Goal: Task Accomplishment & Management: Complete application form

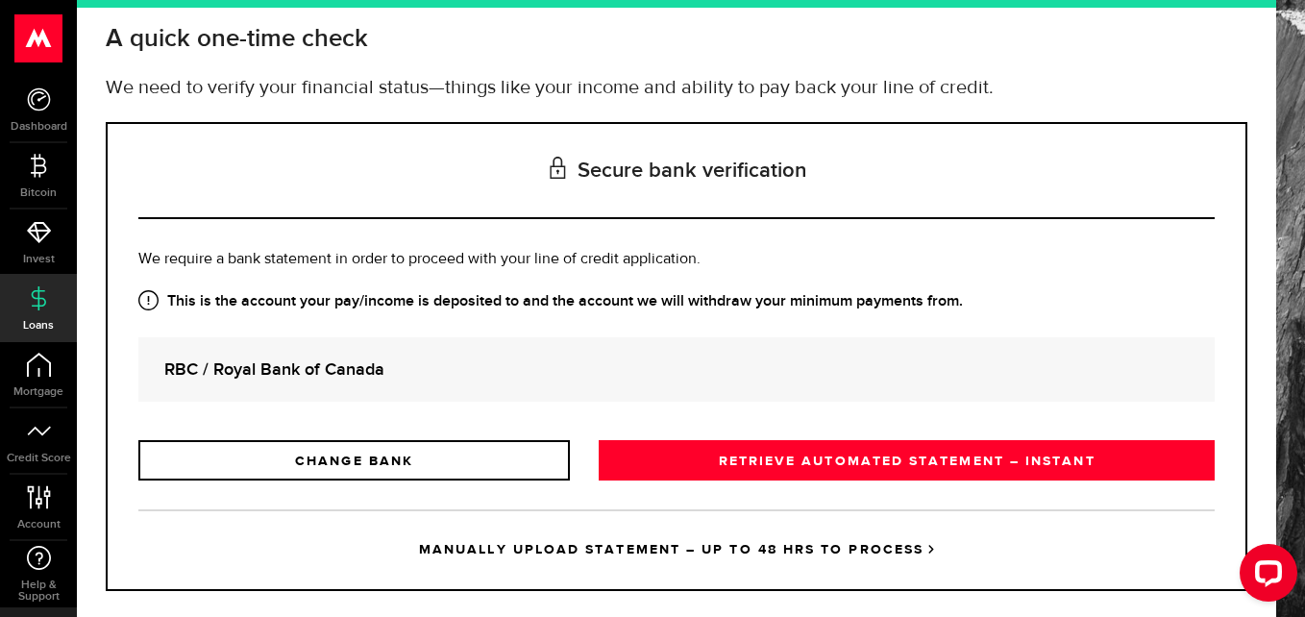
scroll to position [120, 0]
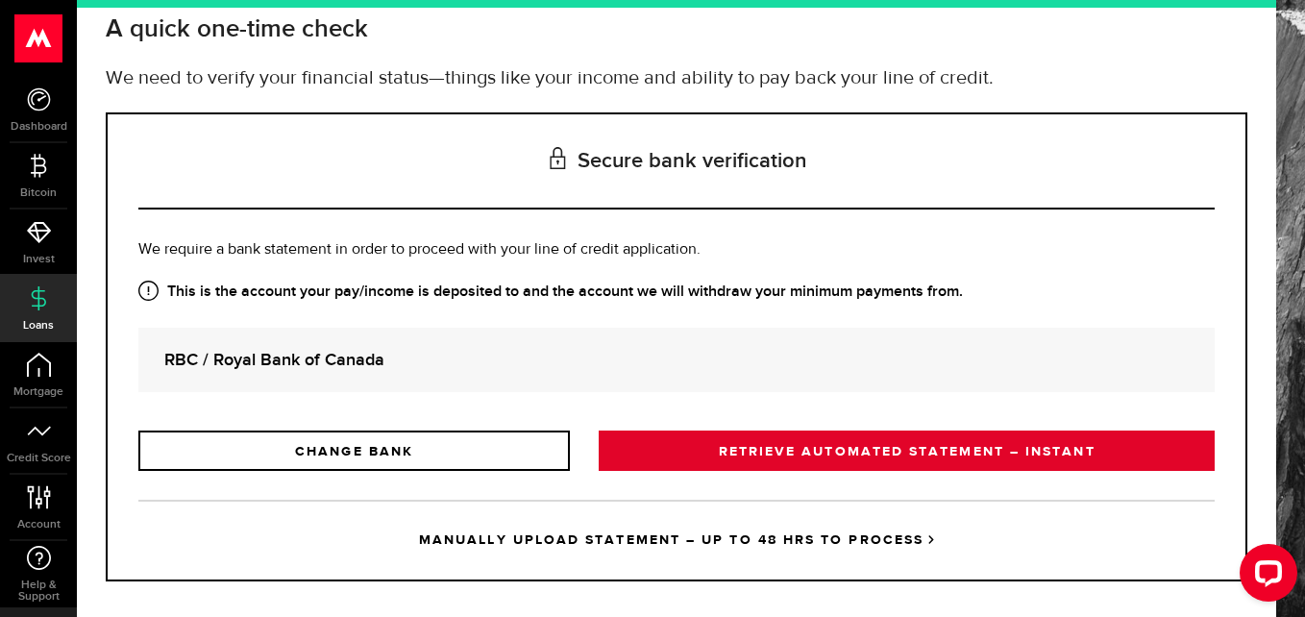
click at [763, 454] on link "RETRIEVE AUTOMATED STATEMENT – INSTANT" at bounding box center [907, 451] width 616 height 40
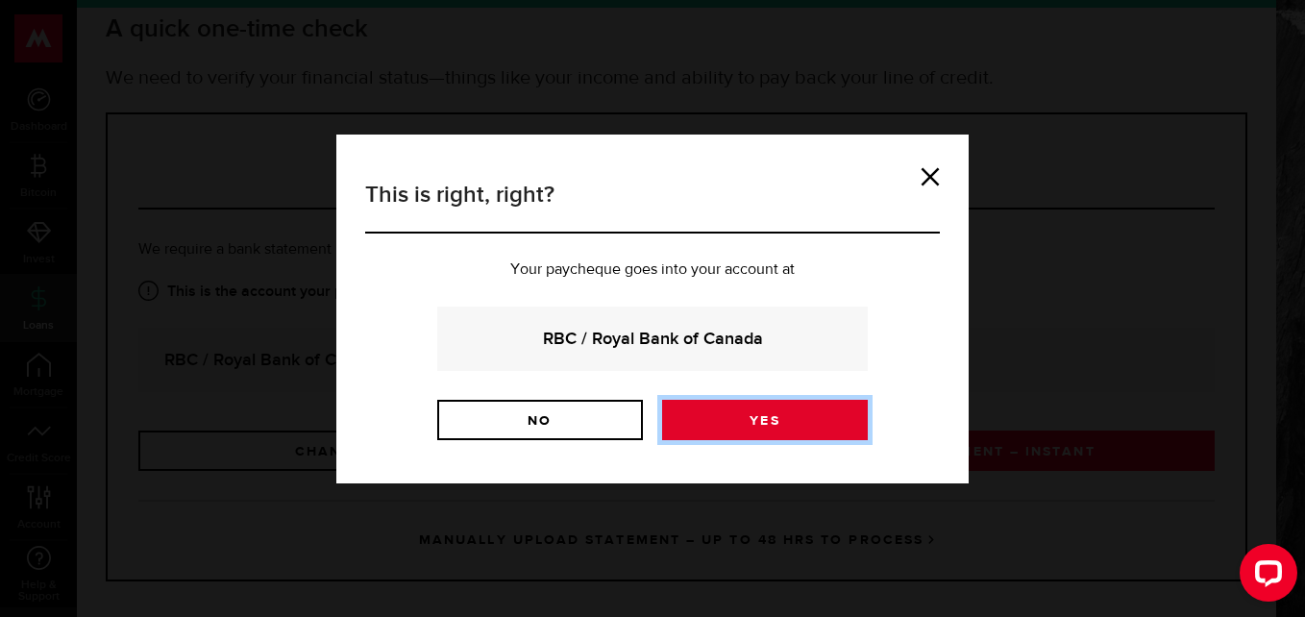
click at [739, 414] on link "Yes" at bounding box center [765, 420] width 206 height 40
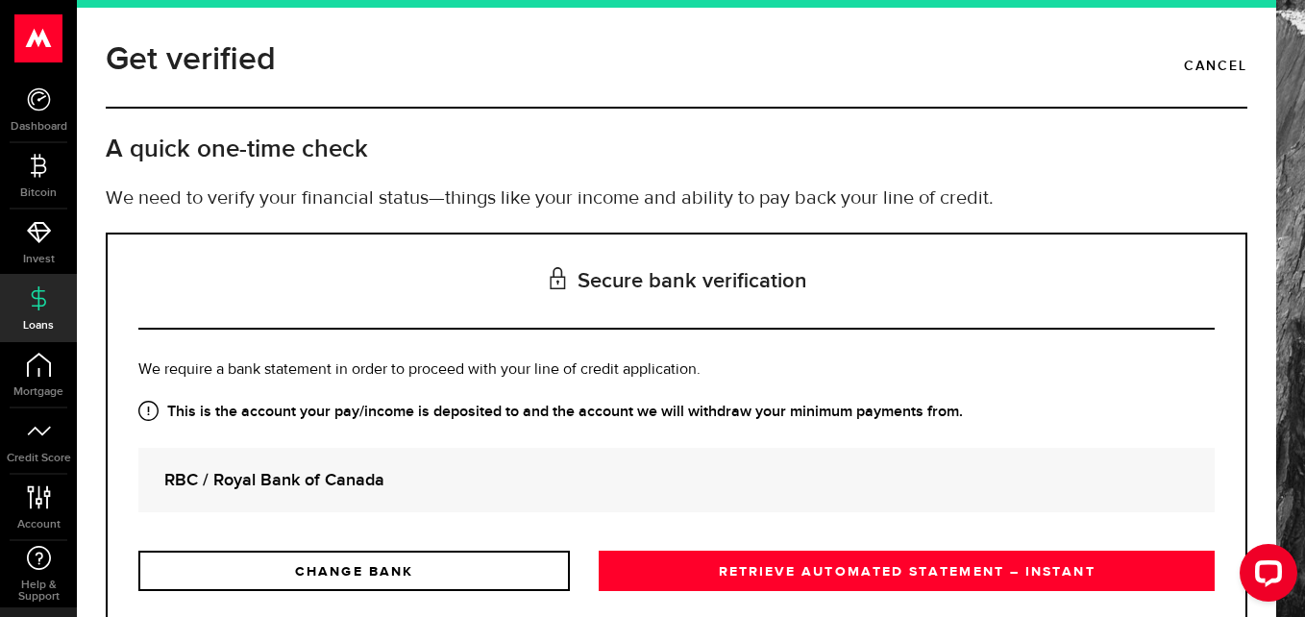
click at [33, 321] on span "Loans" at bounding box center [38, 326] width 77 height 12
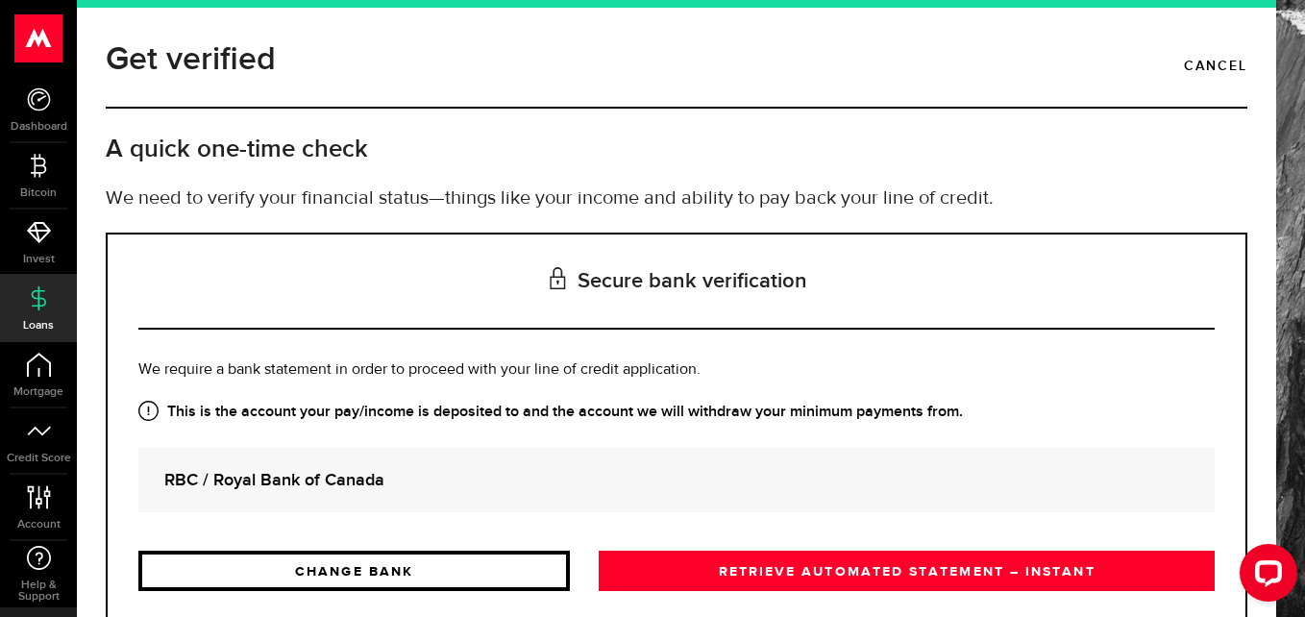
click at [383, 578] on link "CHANGE BANK" at bounding box center [354, 571] width 432 height 40
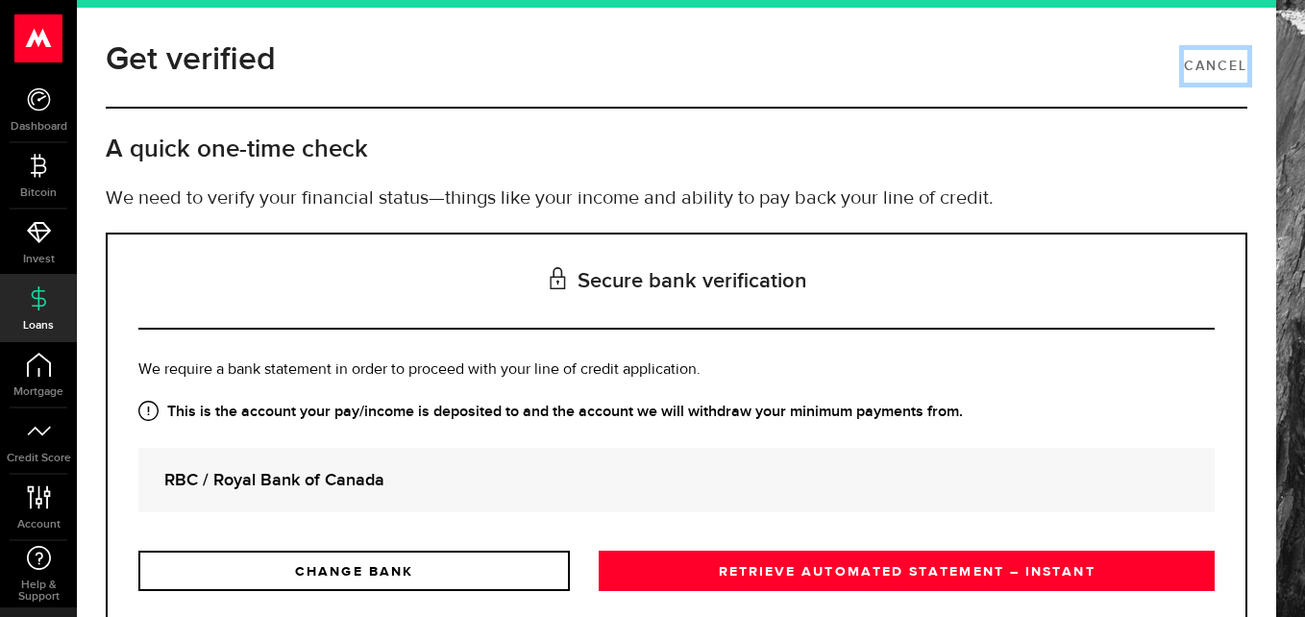
click at [1204, 59] on link "Cancel" at bounding box center [1215, 66] width 63 height 33
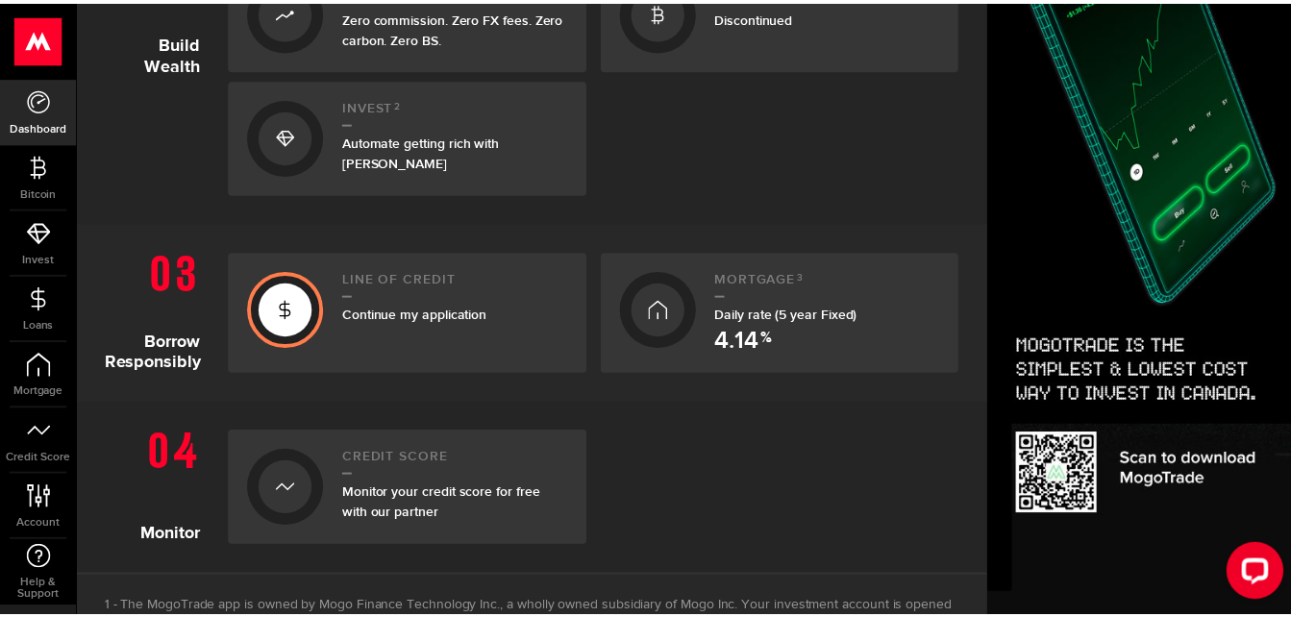
scroll to position [690, 0]
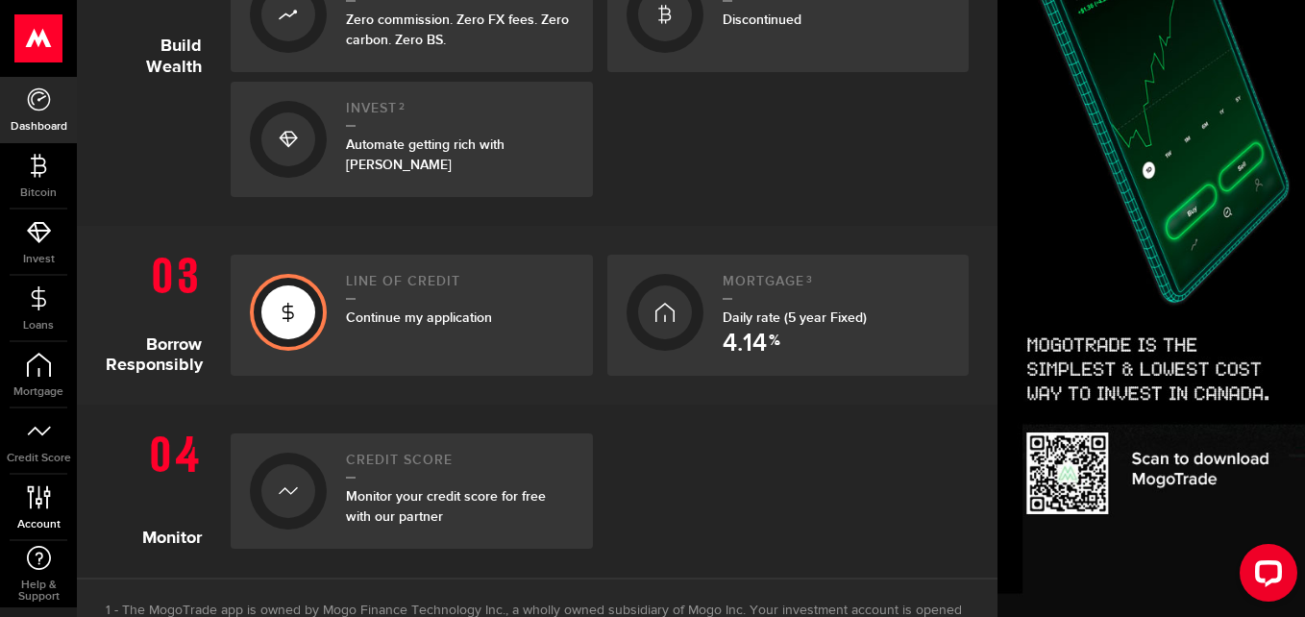
click at [43, 501] on icon at bounding box center [39, 497] width 26 height 24
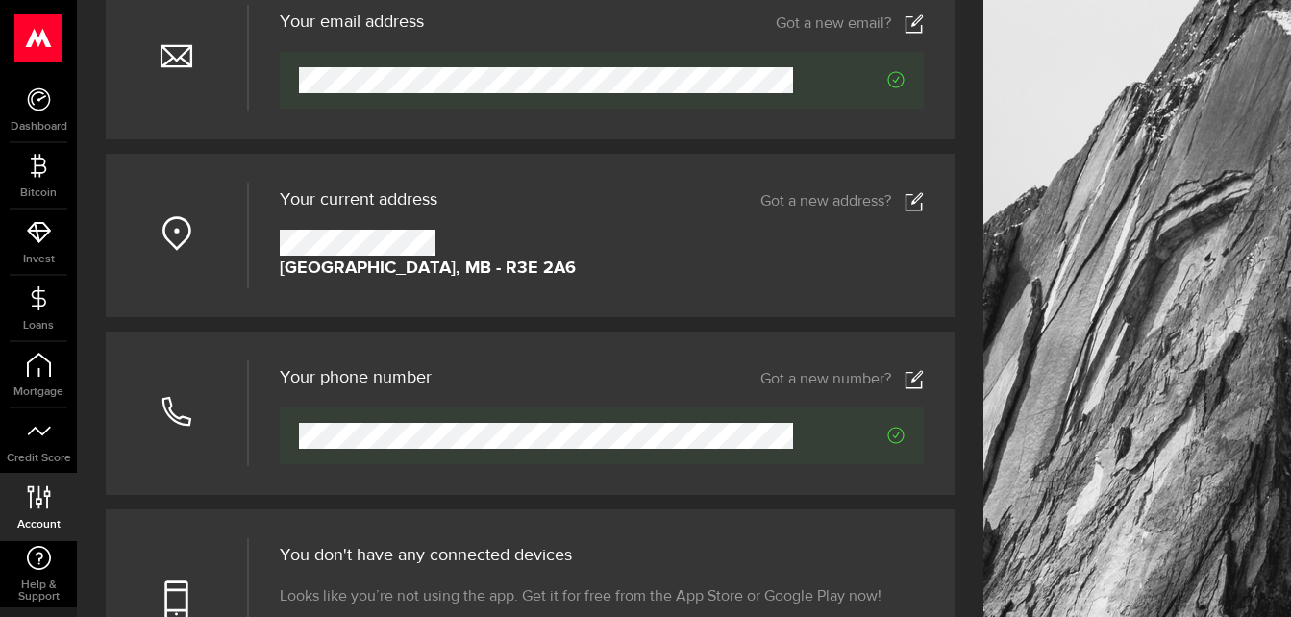
scroll to position [233, 0]
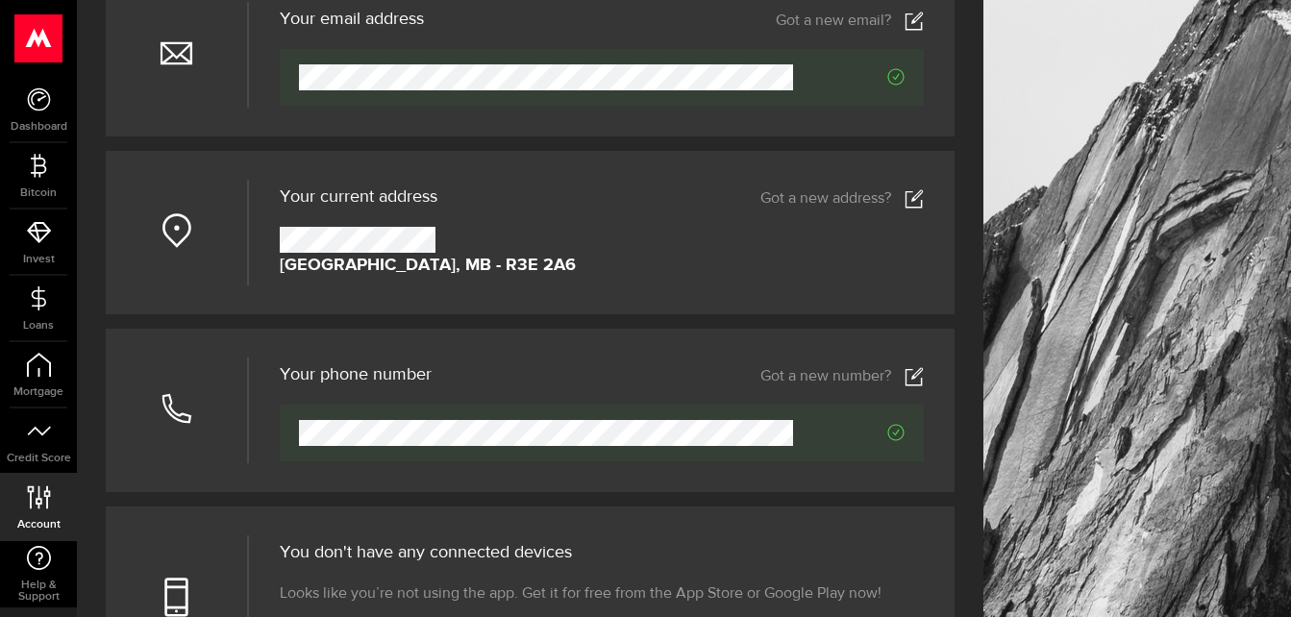
click at [924, 205] on icon at bounding box center [914, 198] width 19 height 19
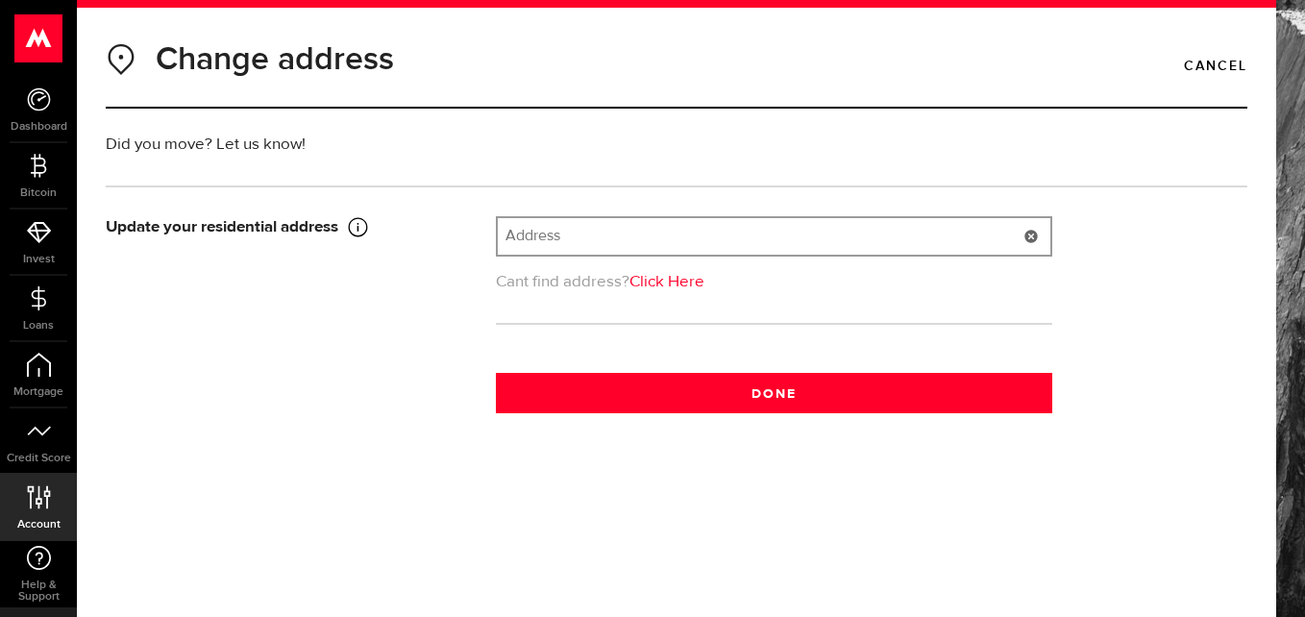
click at [630, 244] on input "text" at bounding box center [774, 236] width 553 height 37
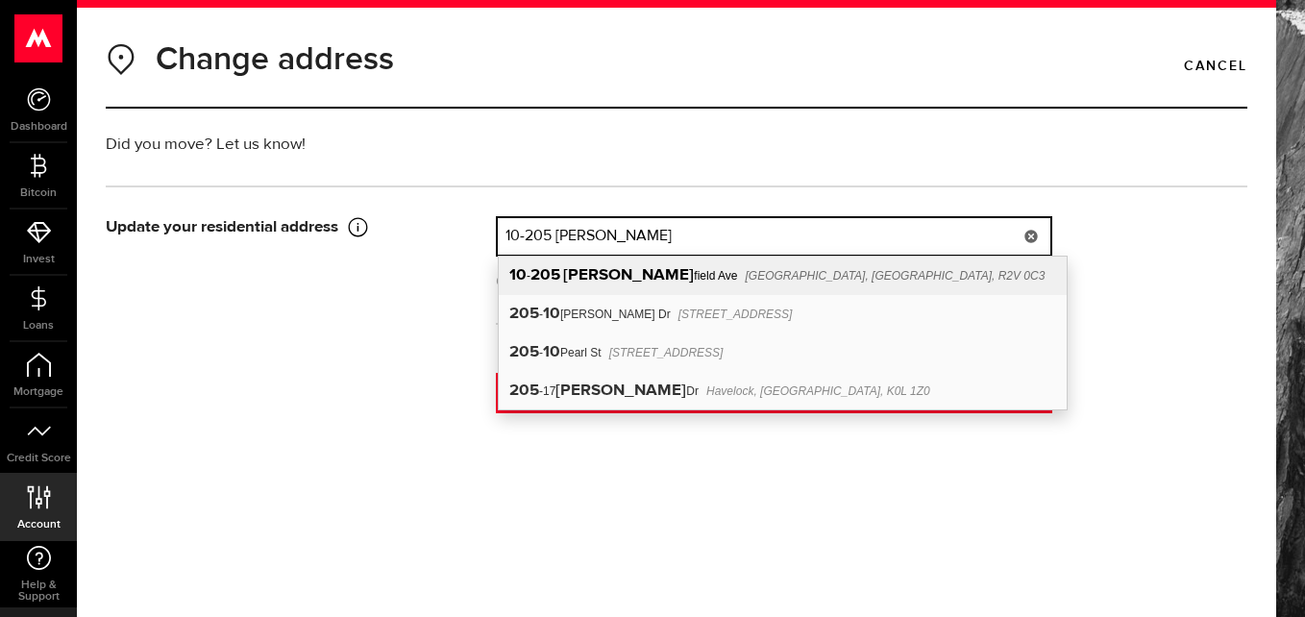
click at [653, 276] on div "[STREET_ADDRESS][PERSON_NAME]" at bounding box center [783, 276] width 568 height 38
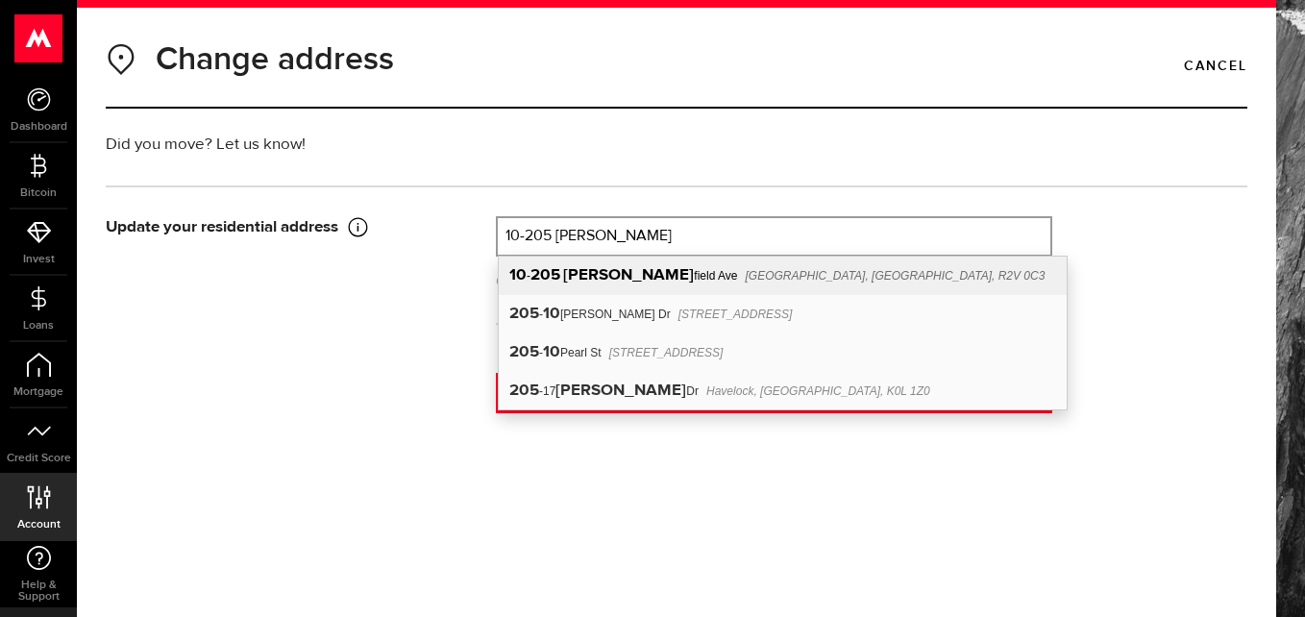
type input "[STREET_ADDRESS]"
type input "205"
type input "[GEOGRAPHIC_DATA]"
type input "10"
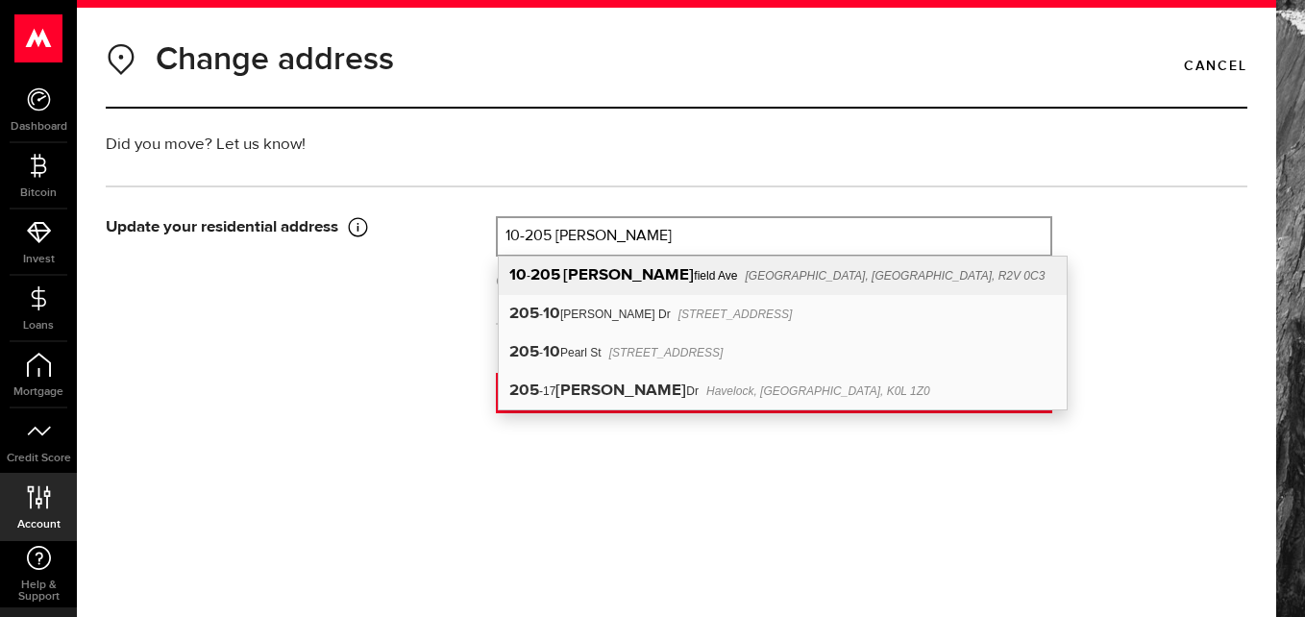
select select "MB"
type input "R2V 0C3"
type input "[GEOGRAPHIC_DATA]"
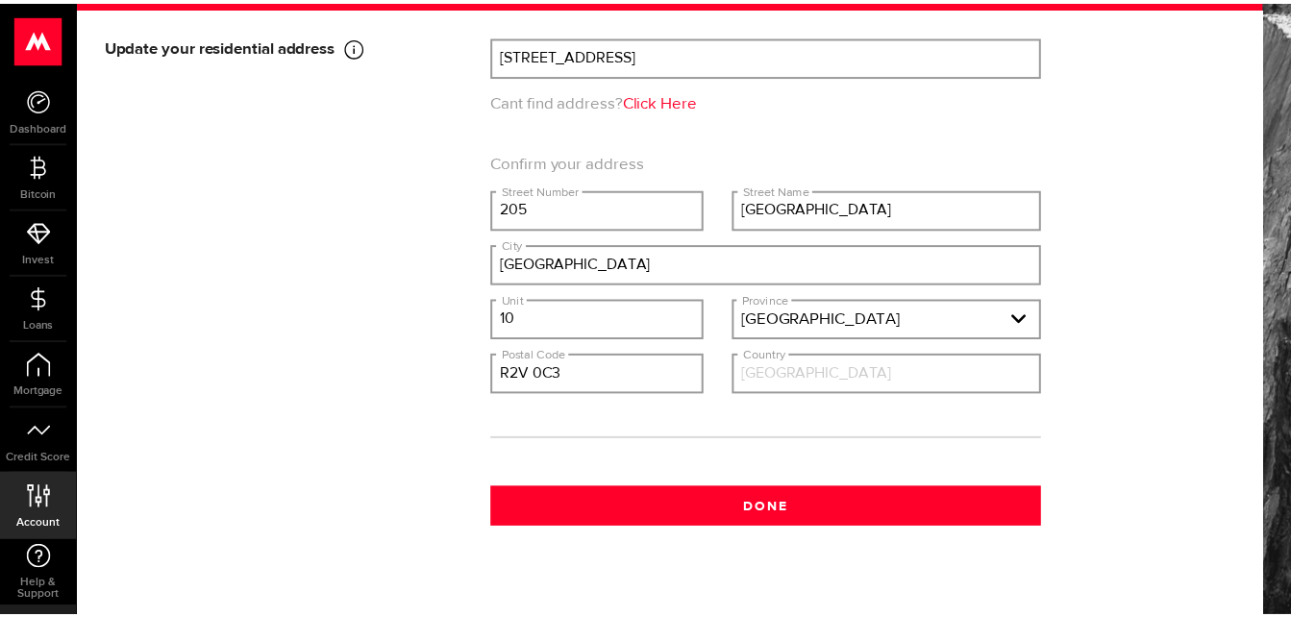
scroll to position [184, 0]
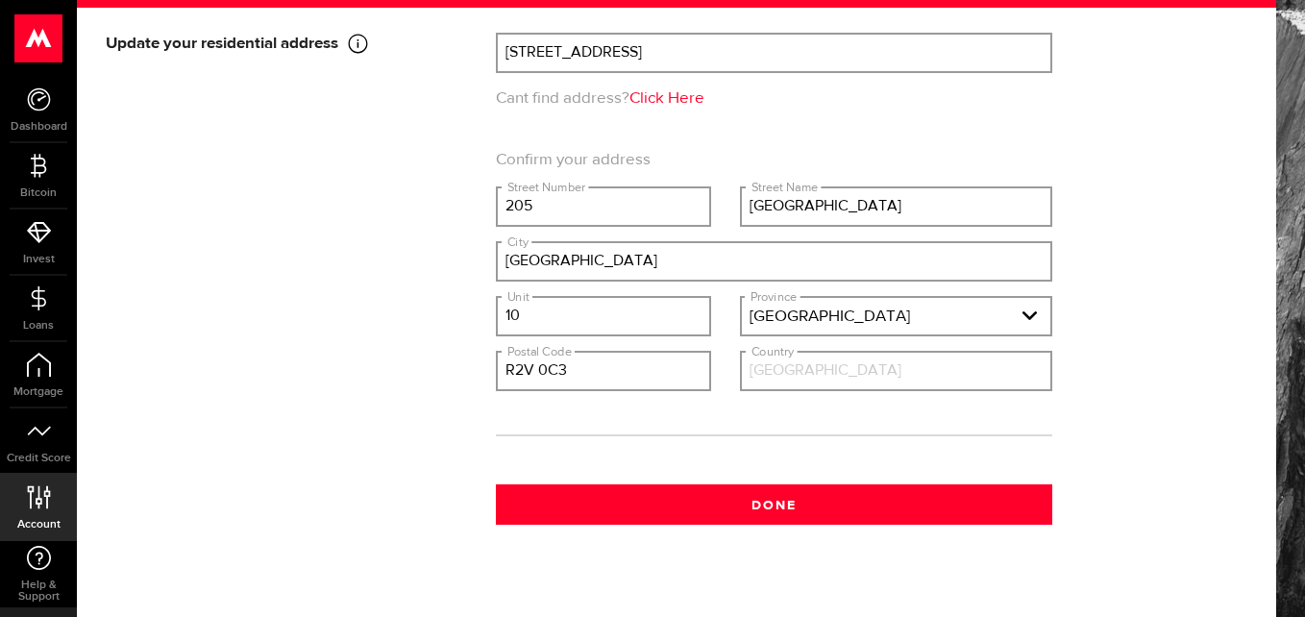
click at [763, 367] on input "[GEOGRAPHIC_DATA]" at bounding box center [896, 371] width 309 height 37
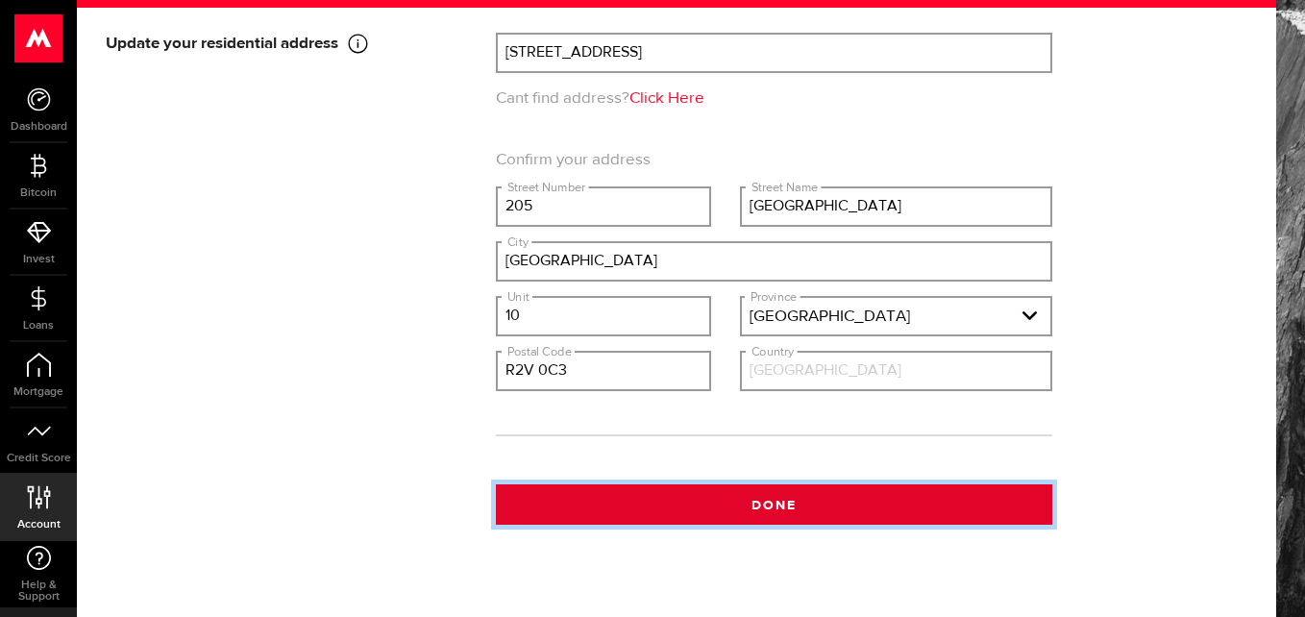
click at [808, 498] on button "Done" at bounding box center [774, 504] width 557 height 40
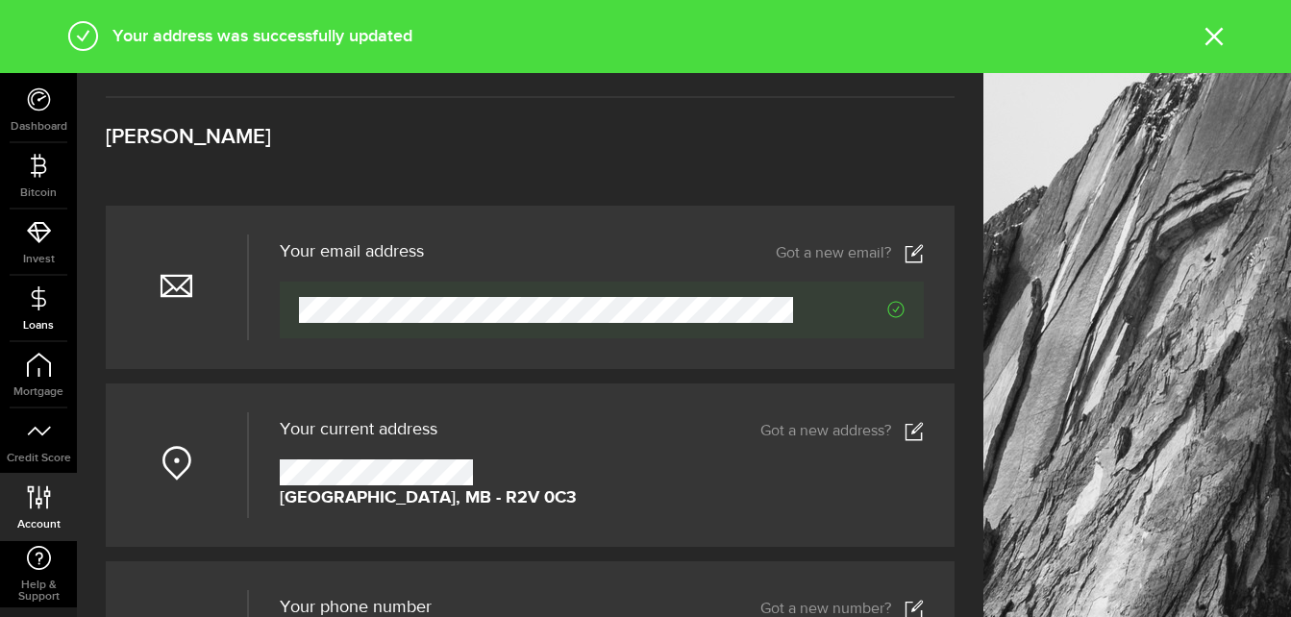
click at [37, 310] on link "Loans" at bounding box center [38, 308] width 77 height 65
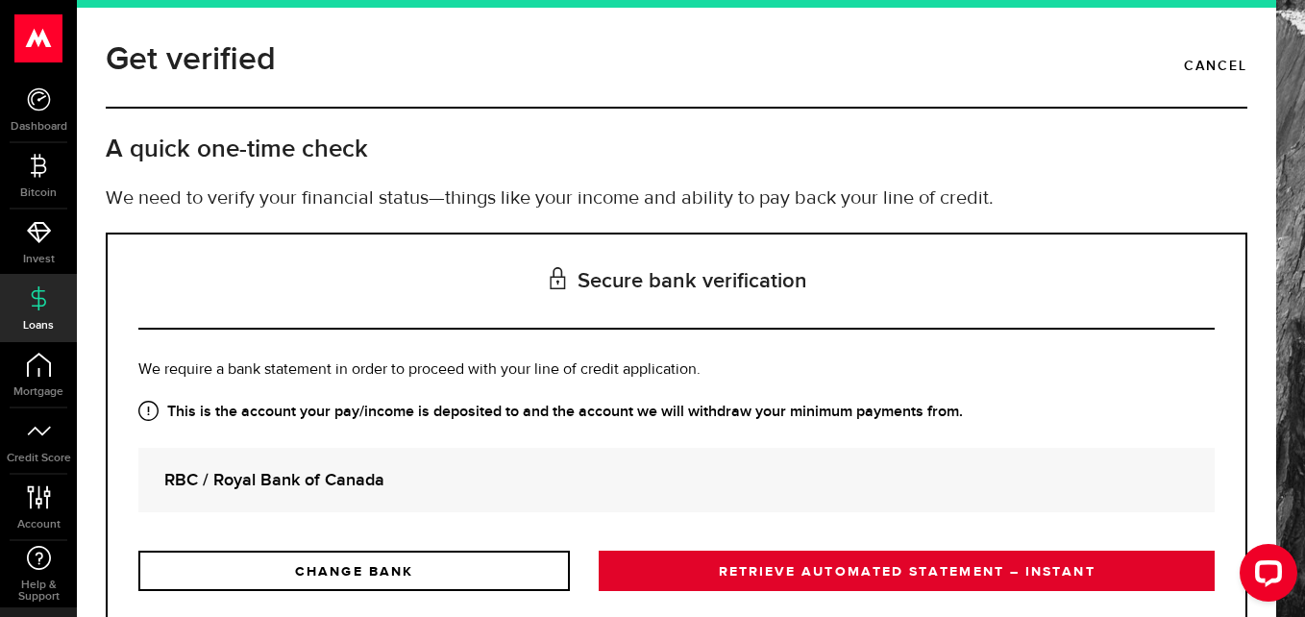
click at [805, 572] on link "RETRIEVE AUTOMATED STATEMENT – INSTANT" at bounding box center [907, 571] width 616 height 40
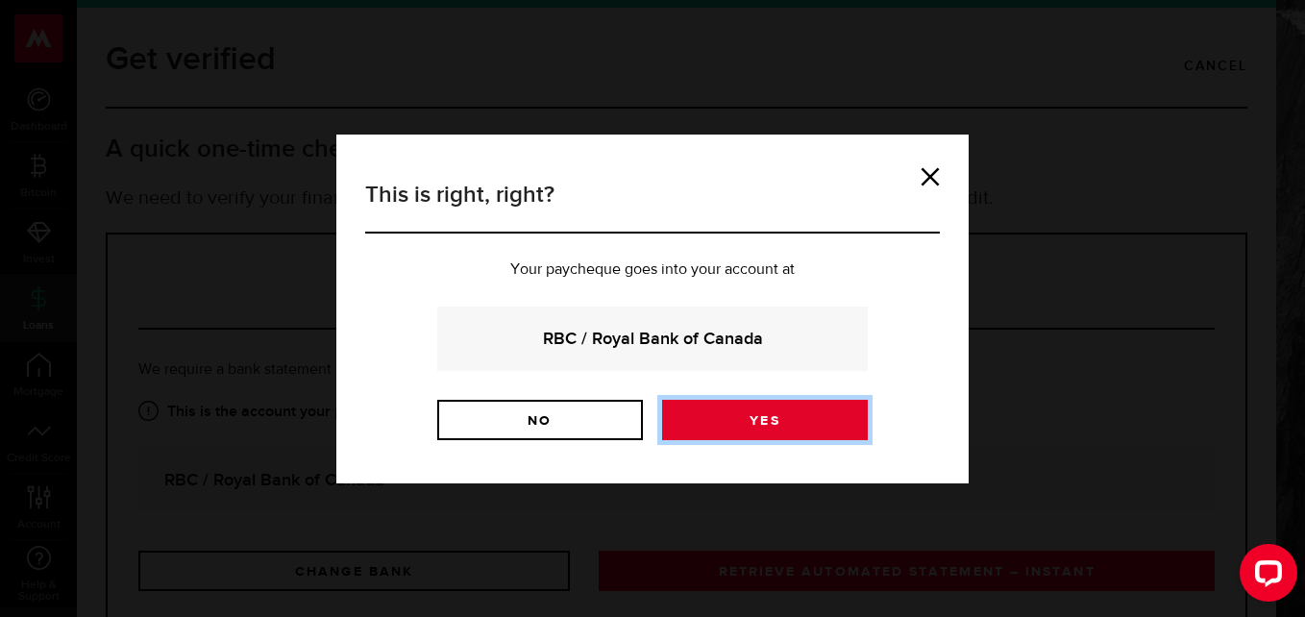
click at [758, 438] on link "Yes" at bounding box center [765, 420] width 206 height 40
